Goal: Find specific page/section: Find specific page/section

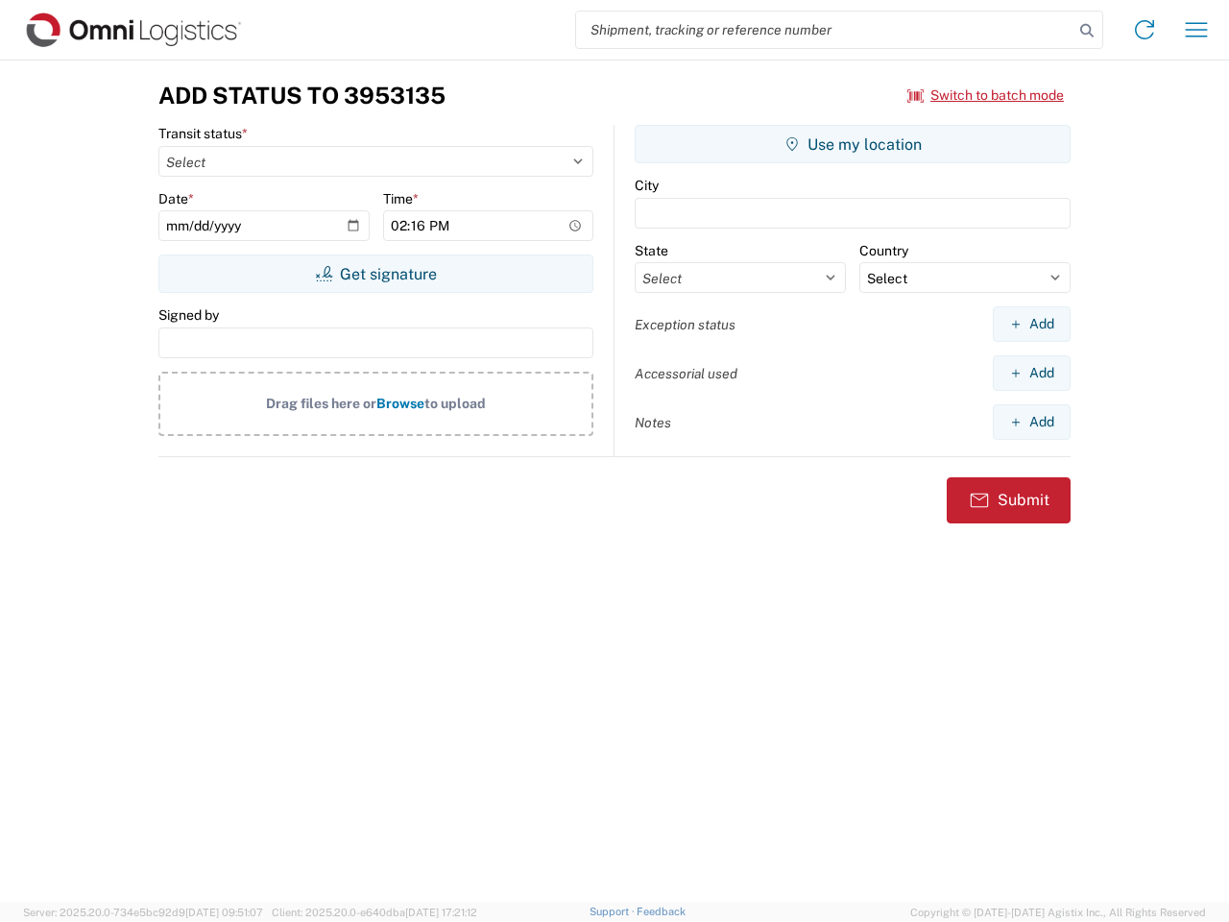
click at [825, 30] on input "search" at bounding box center [824, 30] width 497 height 36
click at [1087, 31] on icon at bounding box center [1087, 30] width 27 height 27
click at [1145, 30] on icon at bounding box center [1144, 29] width 31 height 31
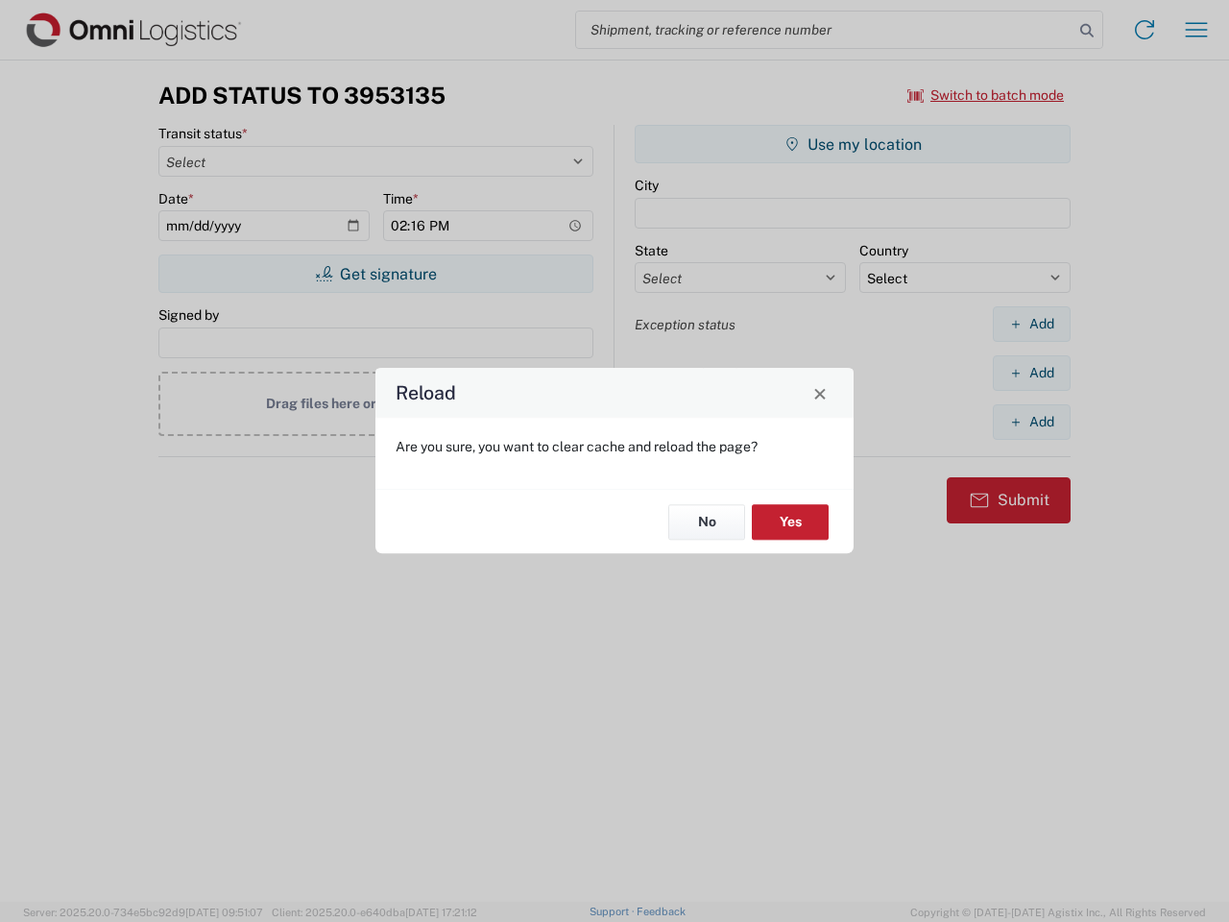
click at [1197, 30] on div "Reload Are you sure, you want to clear cache and reload the page? No Yes" at bounding box center [614, 461] width 1229 height 922
click at [986, 95] on div "Reload Are you sure, you want to clear cache and reload the page? No Yes" at bounding box center [614, 461] width 1229 height 922
click at [375, 274] on div "Reload Are you sure, you want to clear cache and reload the page? No Yes" at bounding box center [614, 461] width 1229 height 922
click at [853, 144] on div "Reload Are you sure, you want to clear cache and reload the page? No Yes" at bounding box center [614, 461] width 1229 height 922
click at [1031, 324] on div "Reload Are you sure, you want to clear cache and reload the page? No Yes" at bounding box center [614, 461] width 1229 height 922
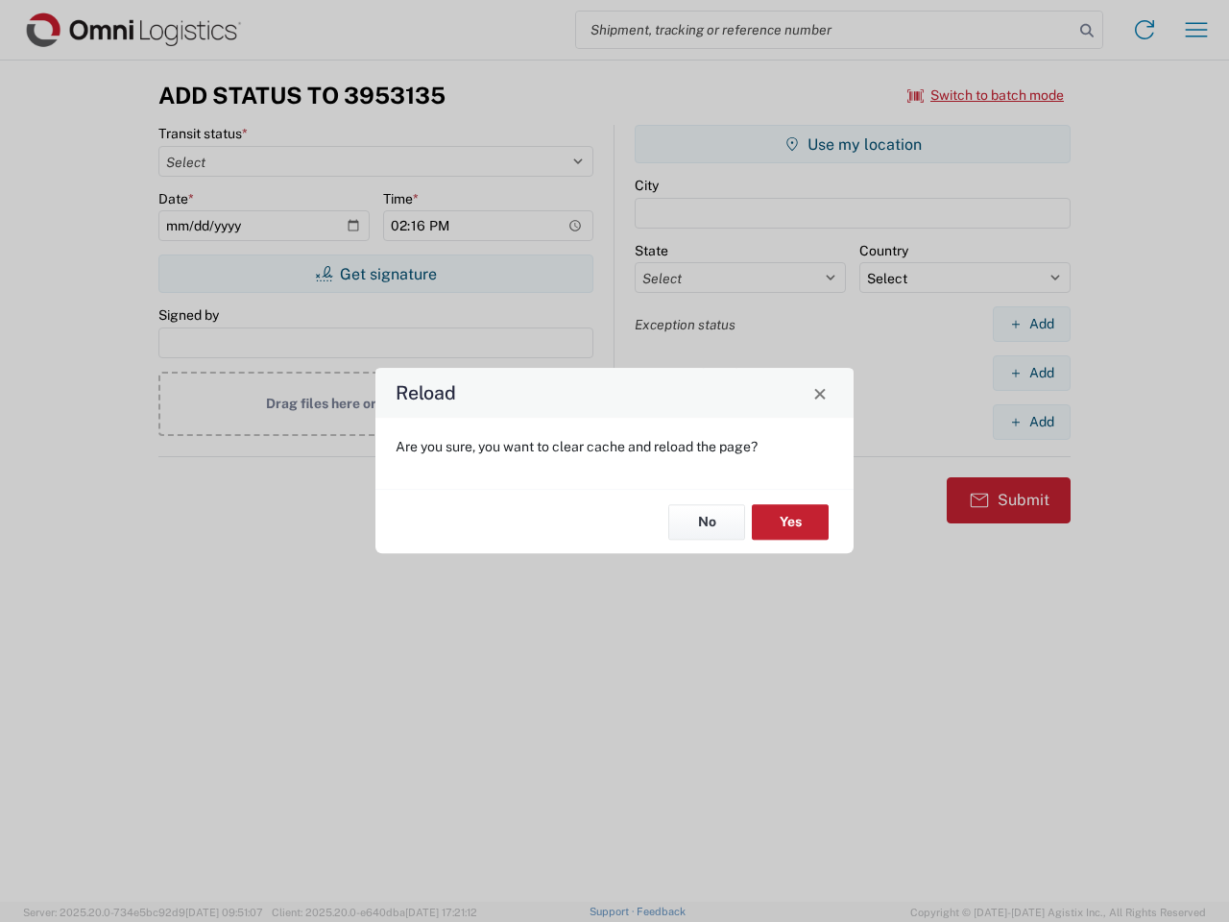
click at [1031, 373] on div "Reload Are you sure, you want to clear cache and reload the page? No Yes" at bounding box center [614, 461] width 1229 height 922
click at [1031, 422] on div "Reload Are you sure, you want to clear cache and reload the page? No Yes" at bounding box center [614, 461] width 1229 height 922
